Goal: Navigation & Orientation: Find specific page/section

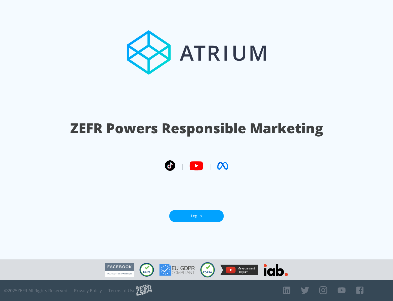
click at [197, 216] on link "Log In" at bounding box center [196, 216] width 55 height 12
